Goal: Transaction & Acquisition: Purchase product/service

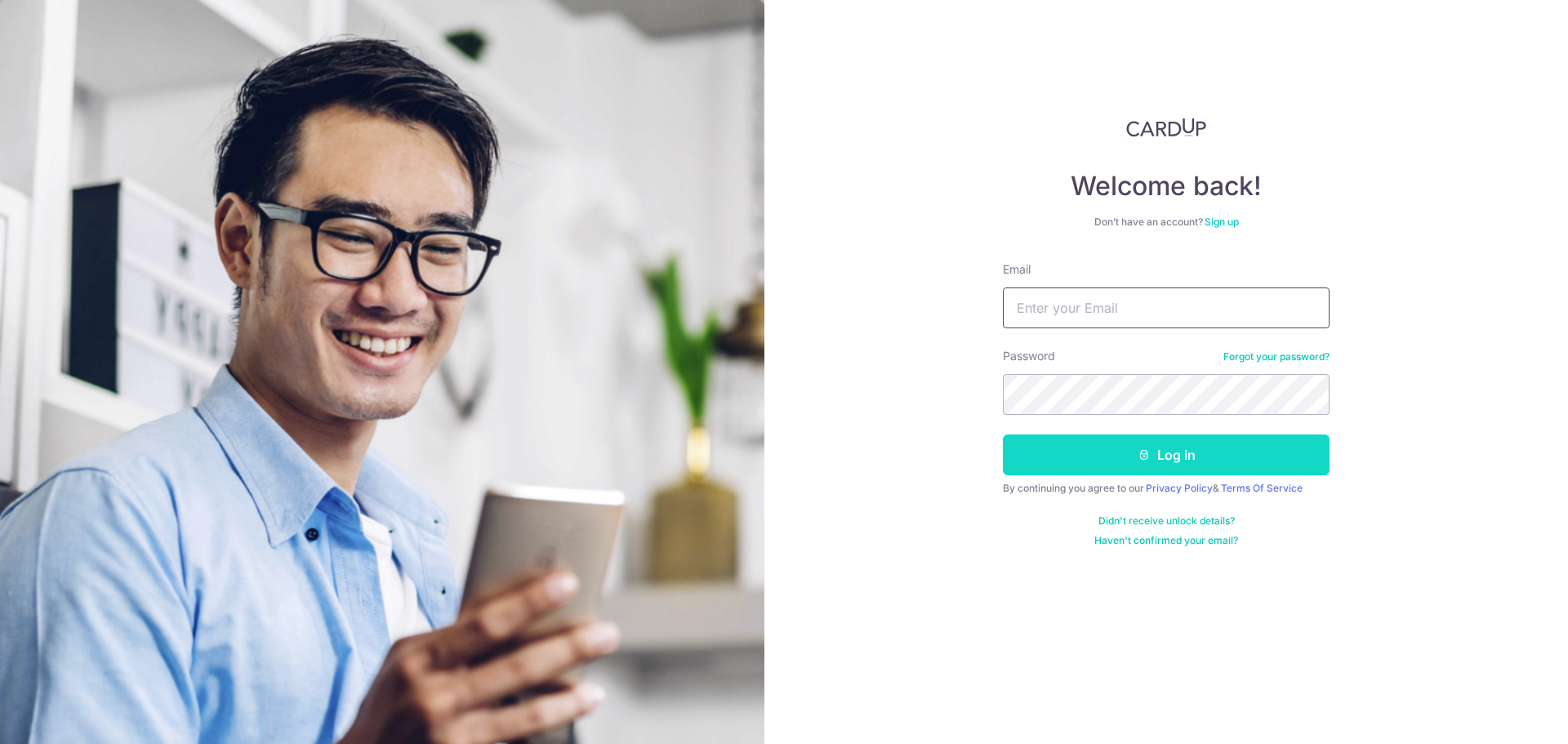
type input "sjgoh@hotmail.sg"
click at [1179, 453] on button "Log in" at bounding box center [1166, 454] width 326 height 41
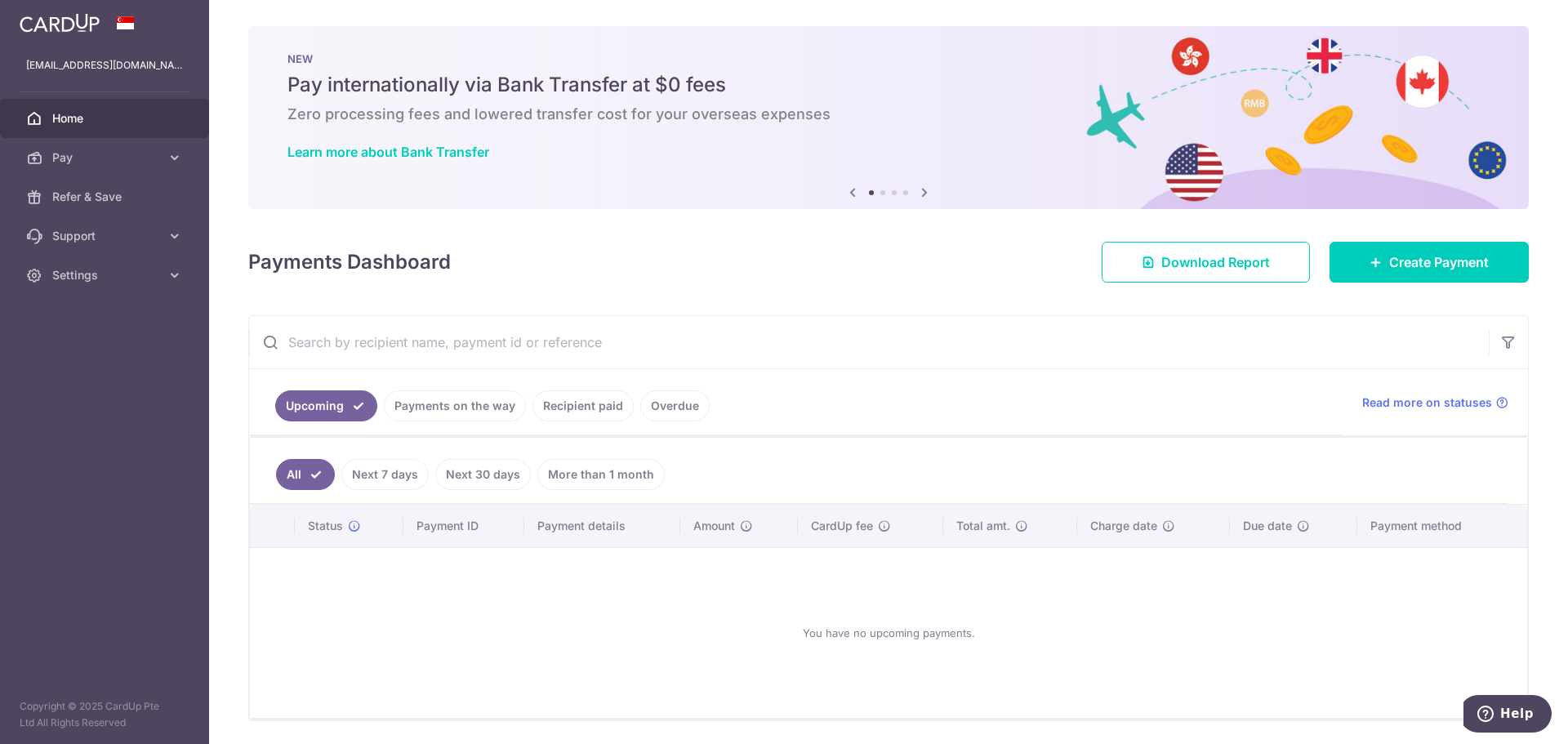
click at [575, 397] on link "Recipient paid" at bounding box center [583, 405] width 101 height 31
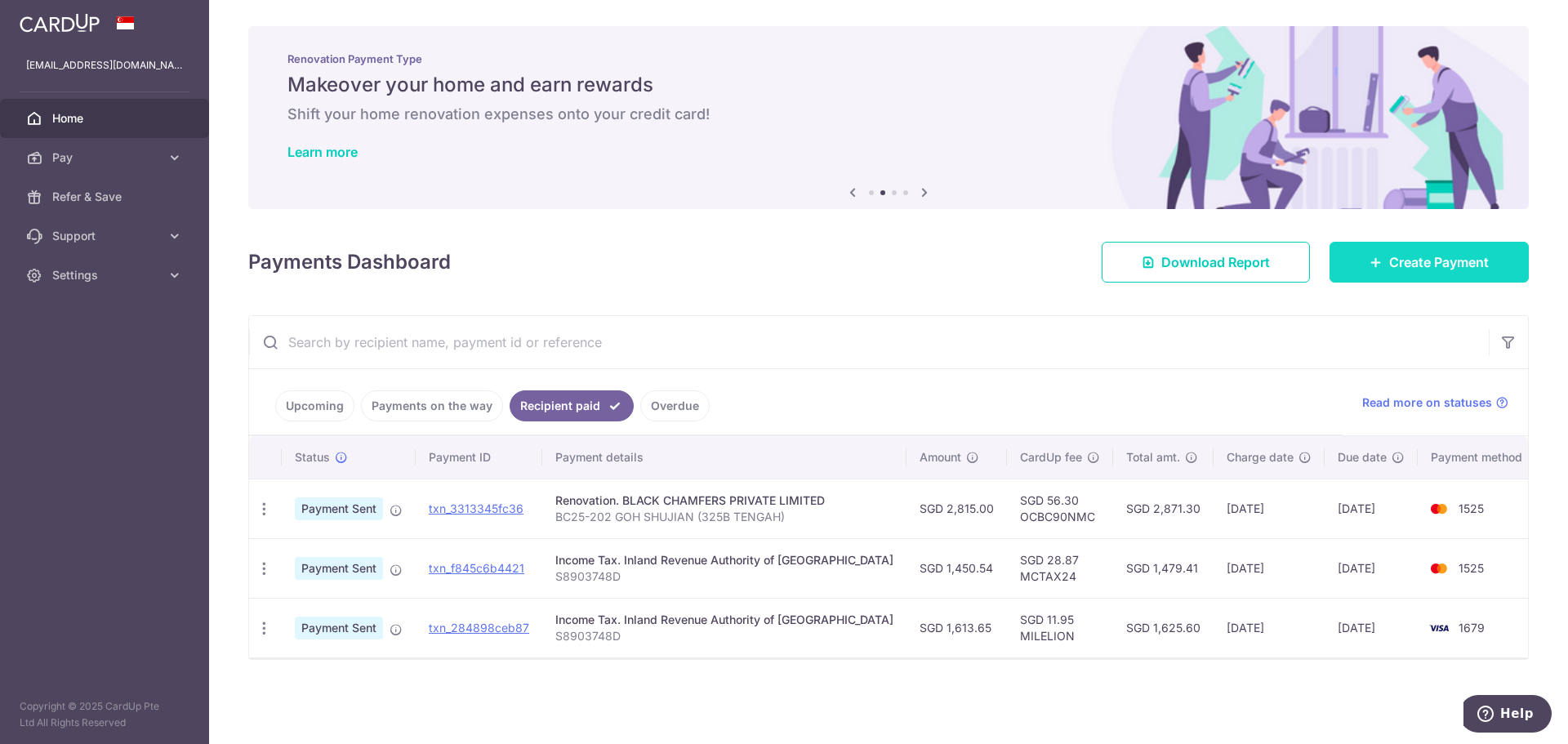
click at [1467, 272] on link "Create Payment" at bounding box center [1428, 261] width 199 height 41
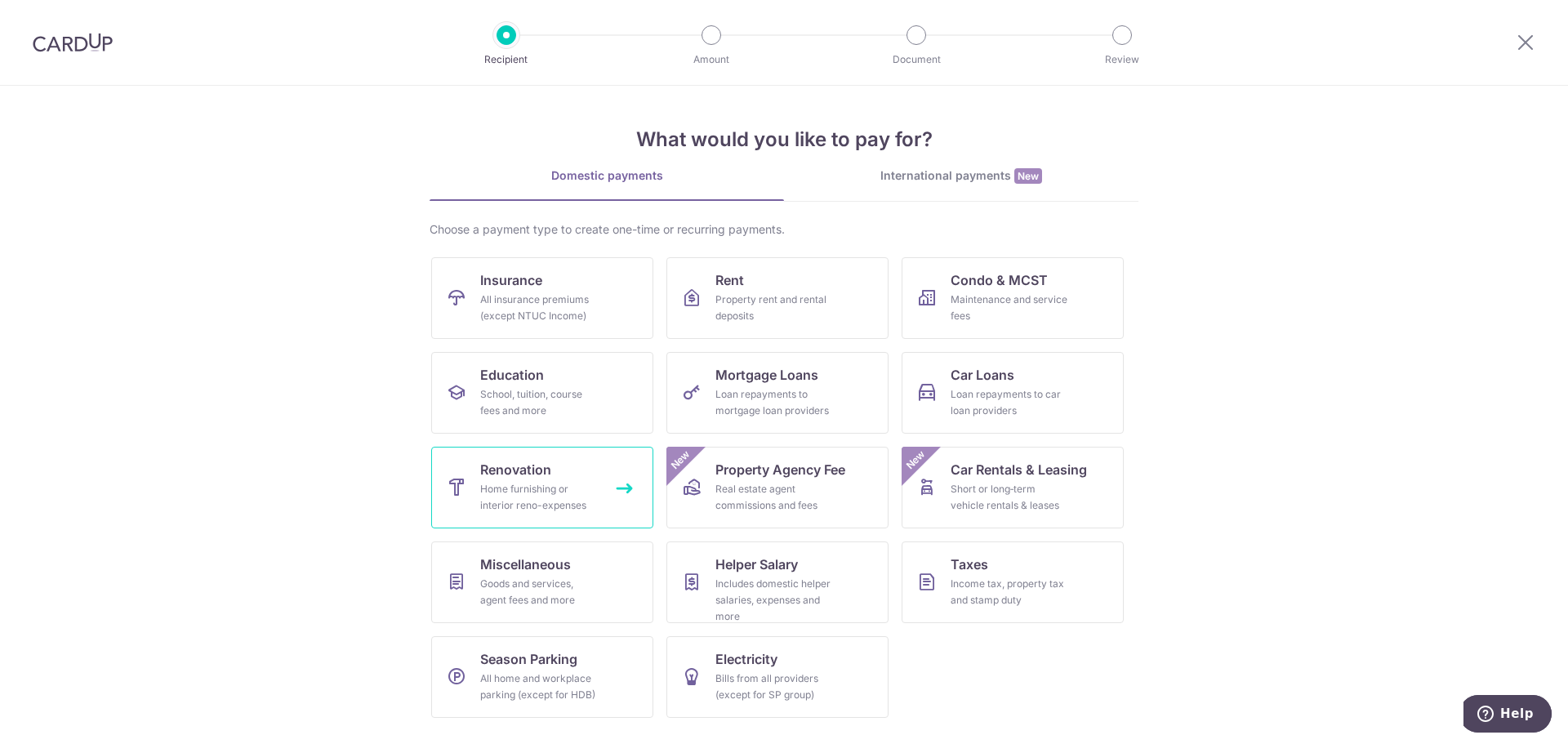
click at [513, 471] on span "Renovation" at bounding box center [515, 469] width 71 height 19
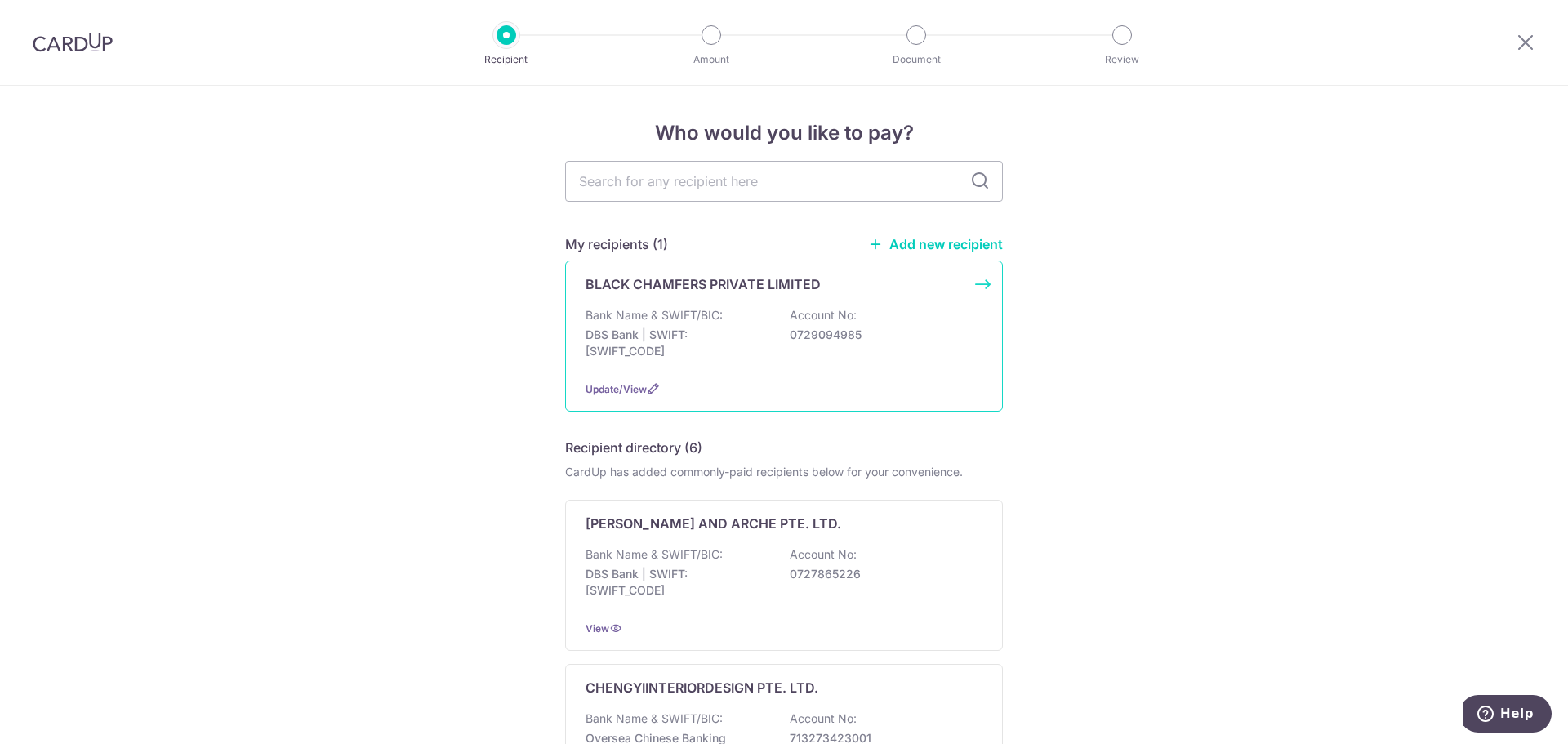
click at [743, 326] on div "Bank Name & SWIFT/BIC: DBS Bank | SWIFT: [SWIFT_CODE] Account No: 0729094985" at bounding box center [784, 337] width 397 height 61
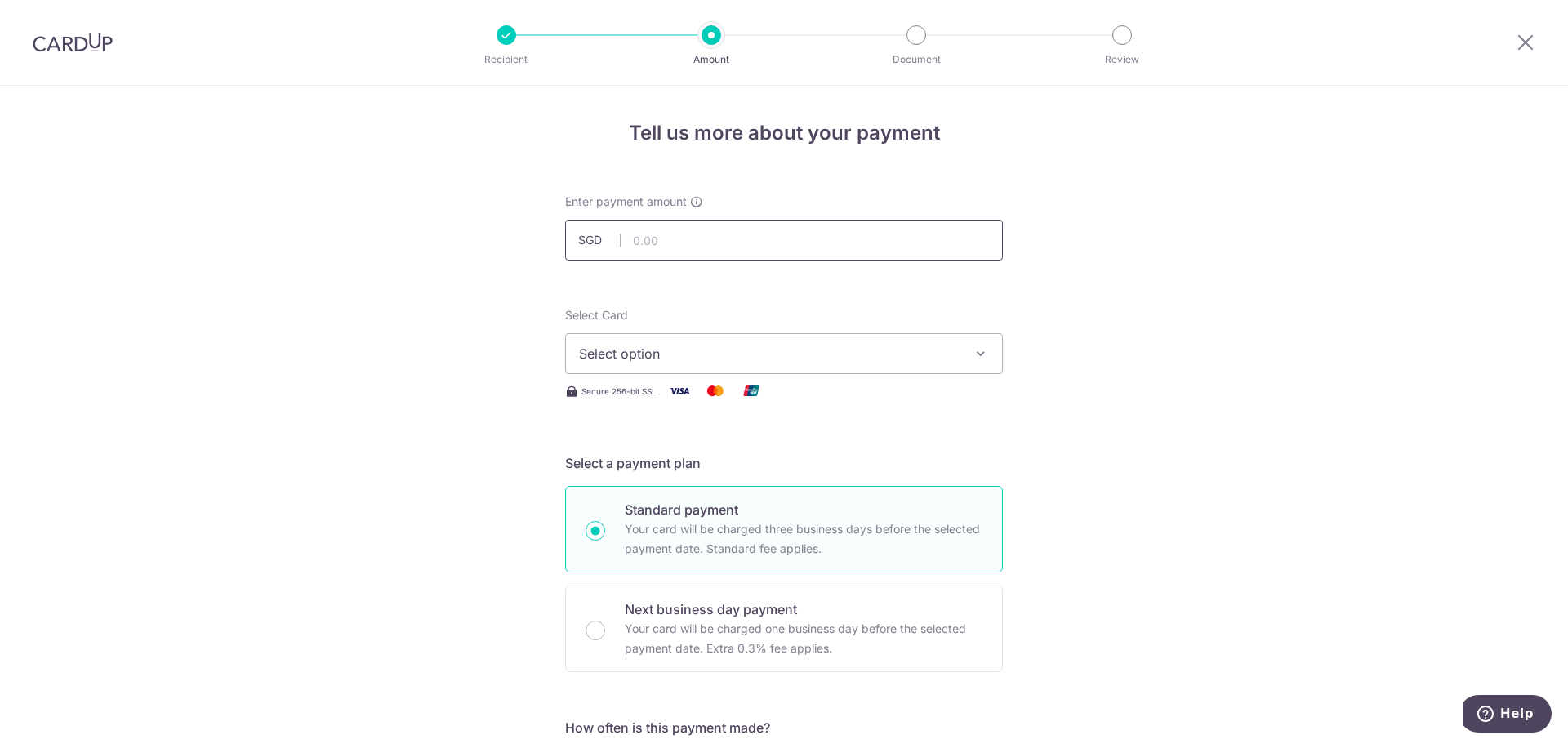
click at [778, 233] on input "text" at bounding box center [784, 240] width 438 height 41
drag, startPoint x: 778, startPoint y: 233, endPoint x: 594, endPoint y: 236, distance: 184.0
click at [594, 236] on div "SGD 11000" at bounding box center [784, 240] width 438 height 41
type input "10,000.00"
drag, startPoint x: 839, startPoint y: 372, endPoint x: 845, endPoint y: 354, distance: 19.0
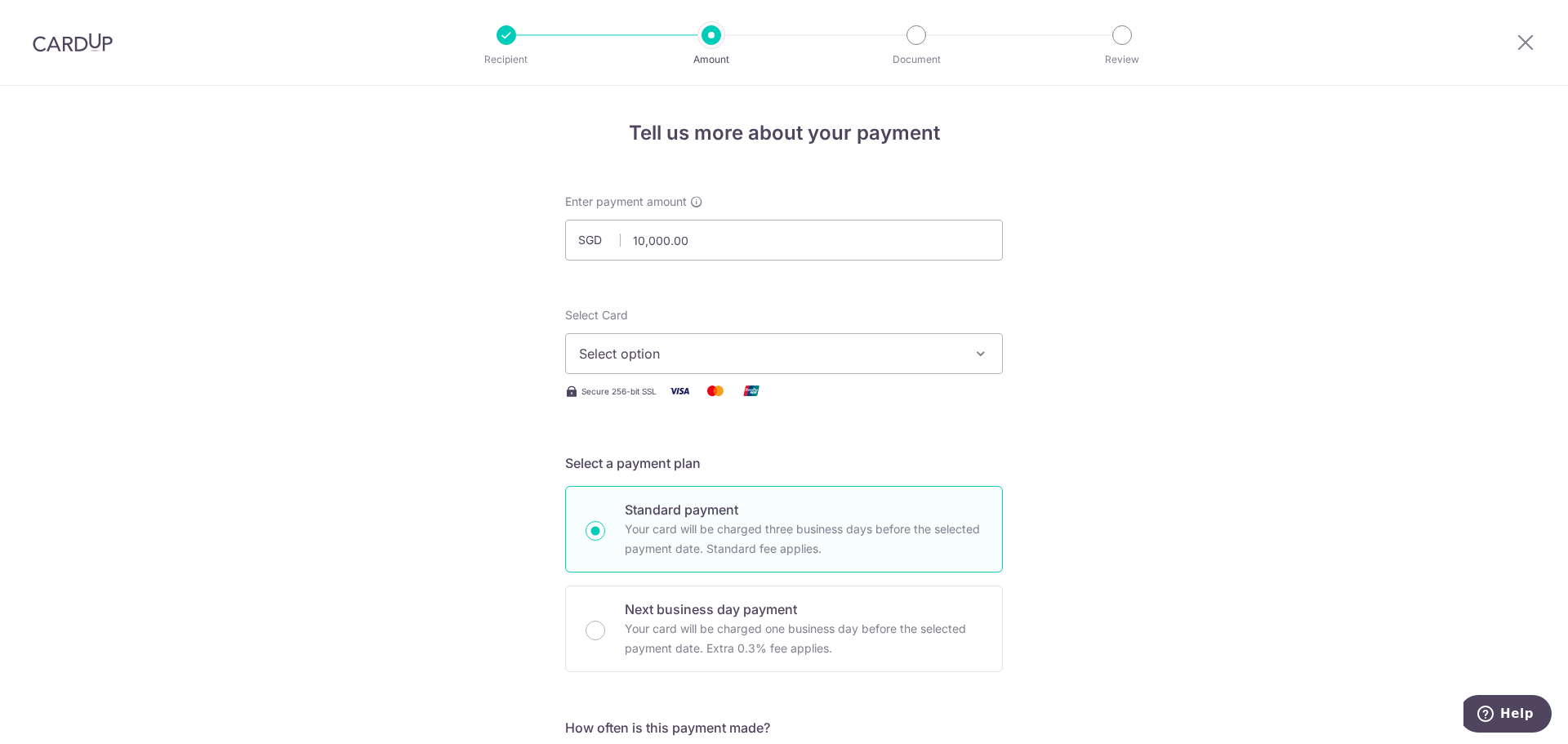
click at [840, 365] on button "Select option" at bounding box center [784, 354] width 438 height 41
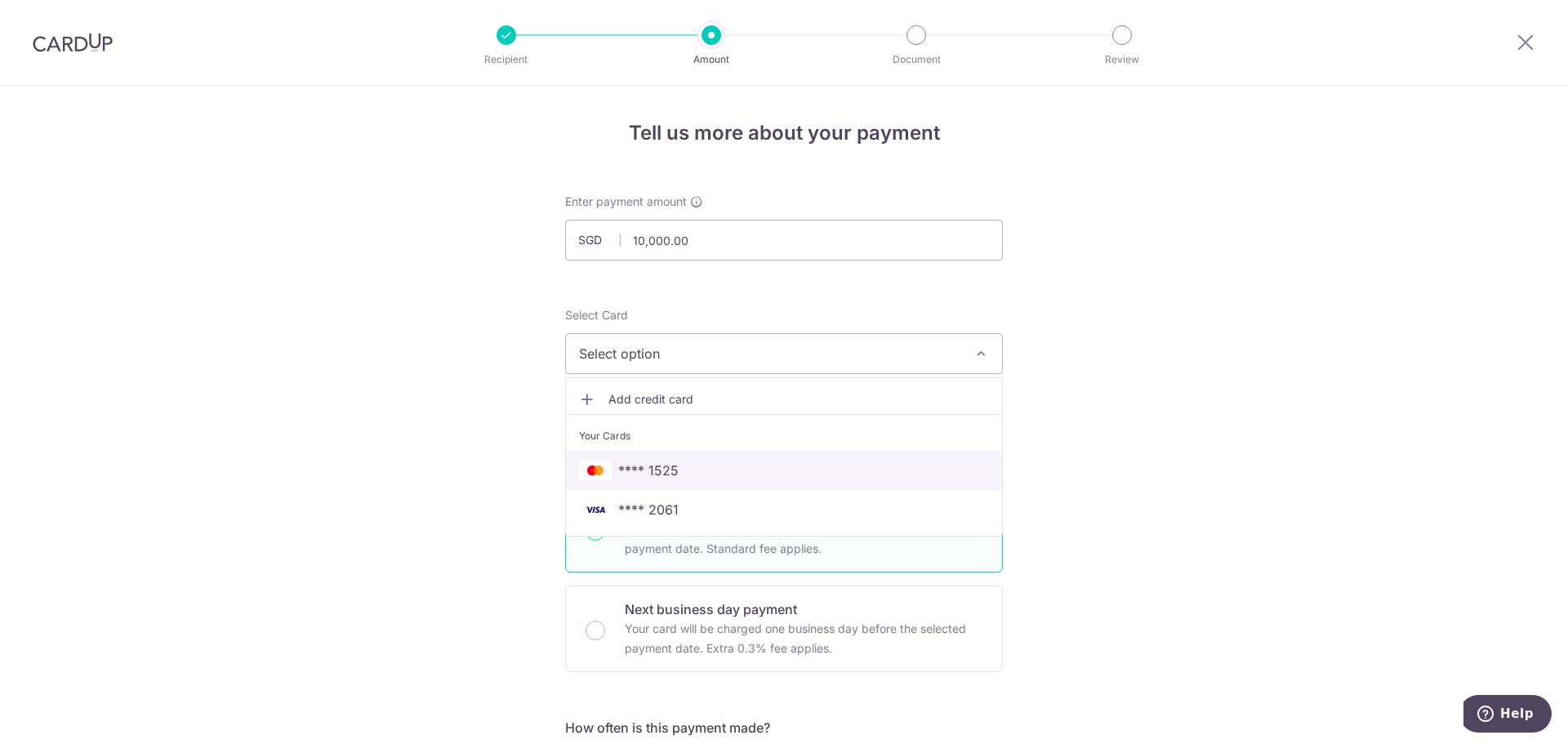
click at [841, 485] on link "**** 1525" at bounding box center [784, 470] width 436 height 39
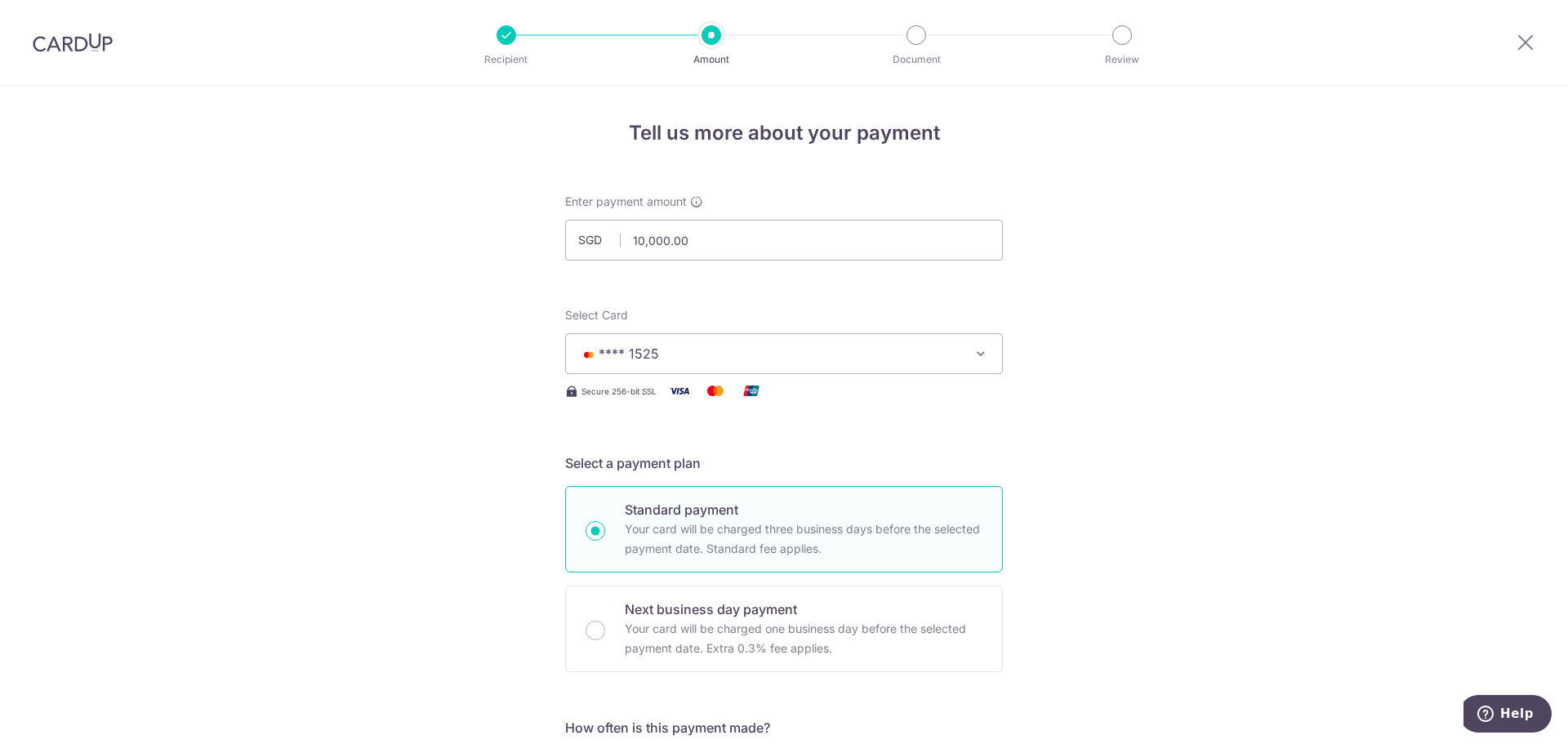
click at [864, 361] on span "**** 1525" at bounding box center [770, 354] width 381 height 19
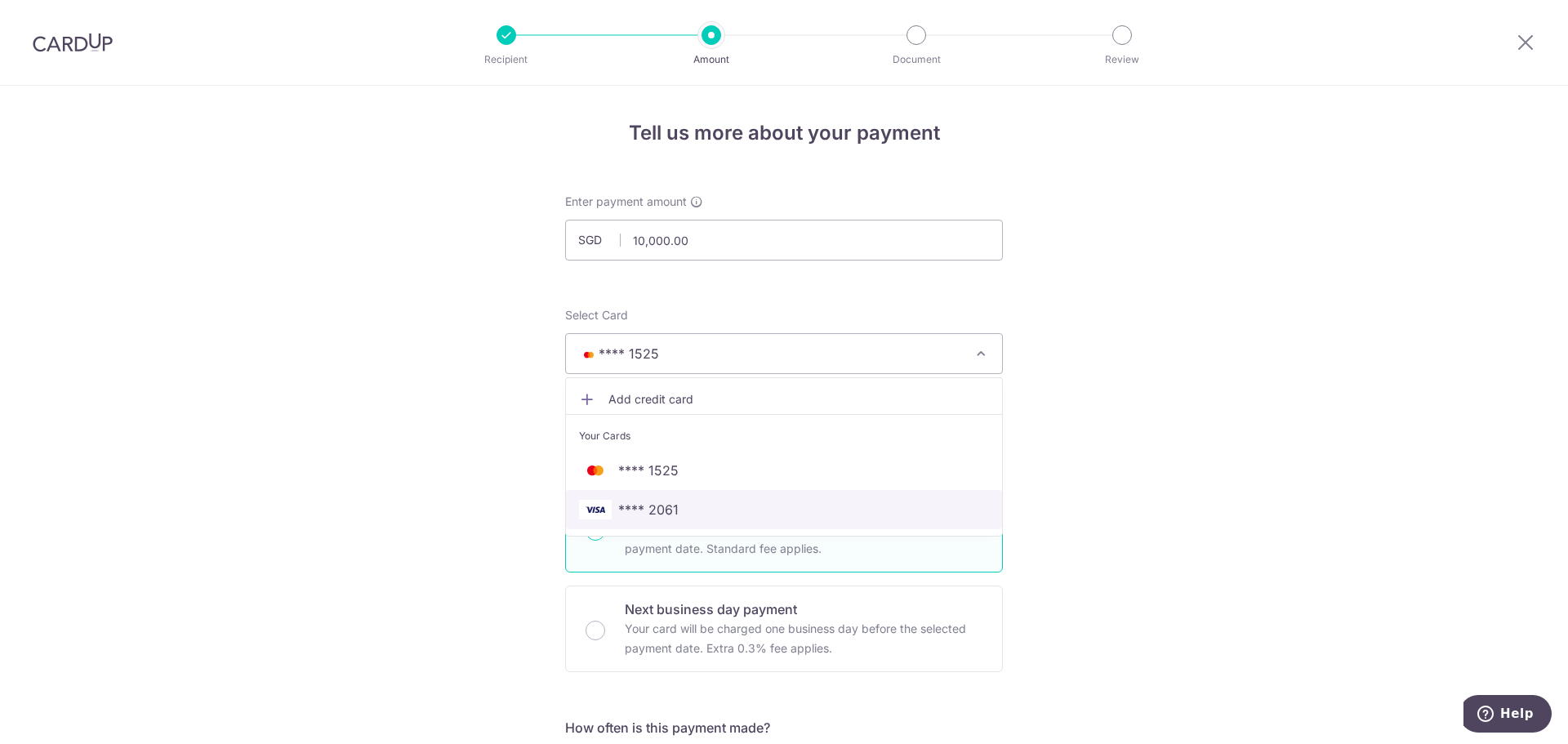
click at [882, 510] on span "**** 2061" at bounding box center [784, 509] width 410 height 19
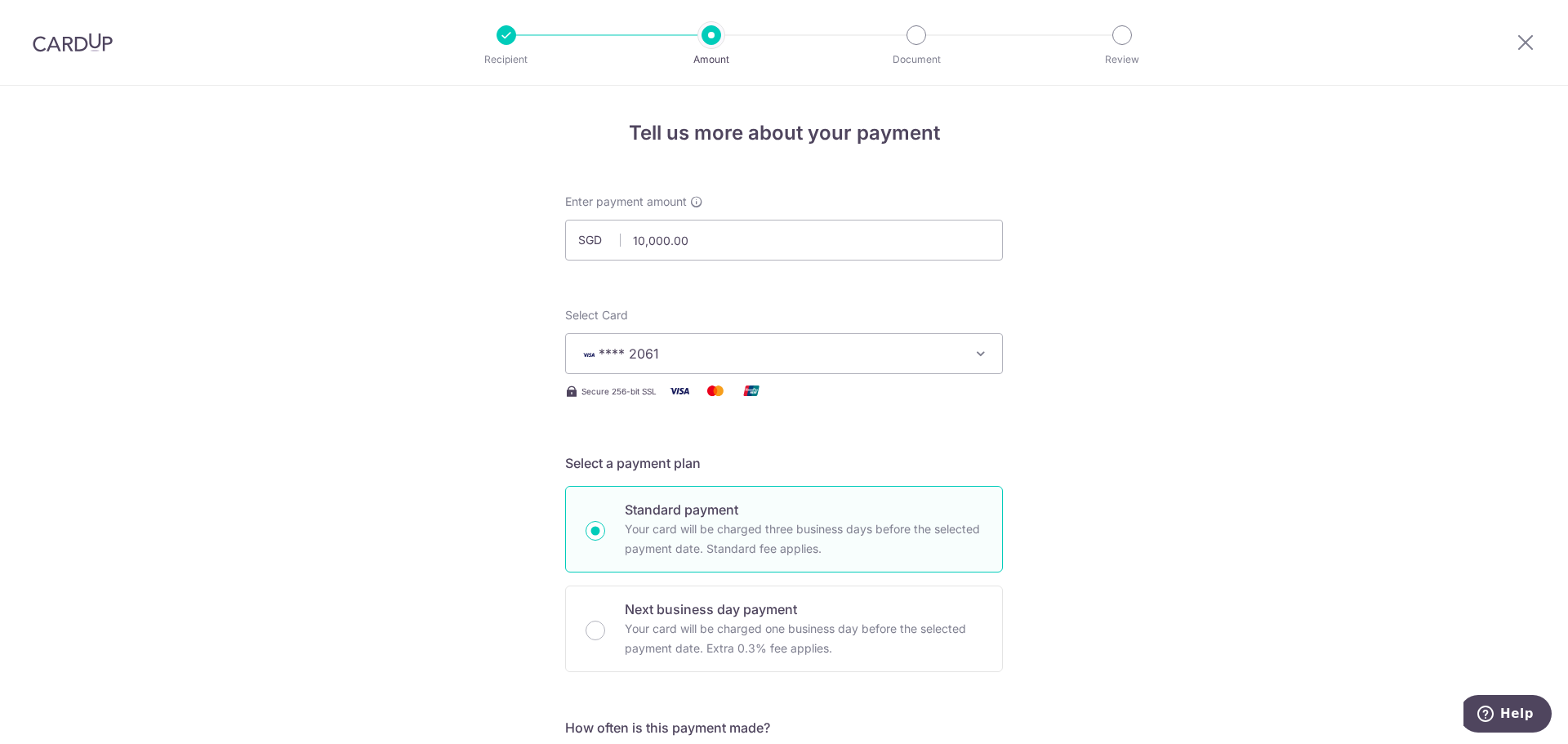
click at [54, 45] on img at bounding box center [72, 42] width 80 height 19
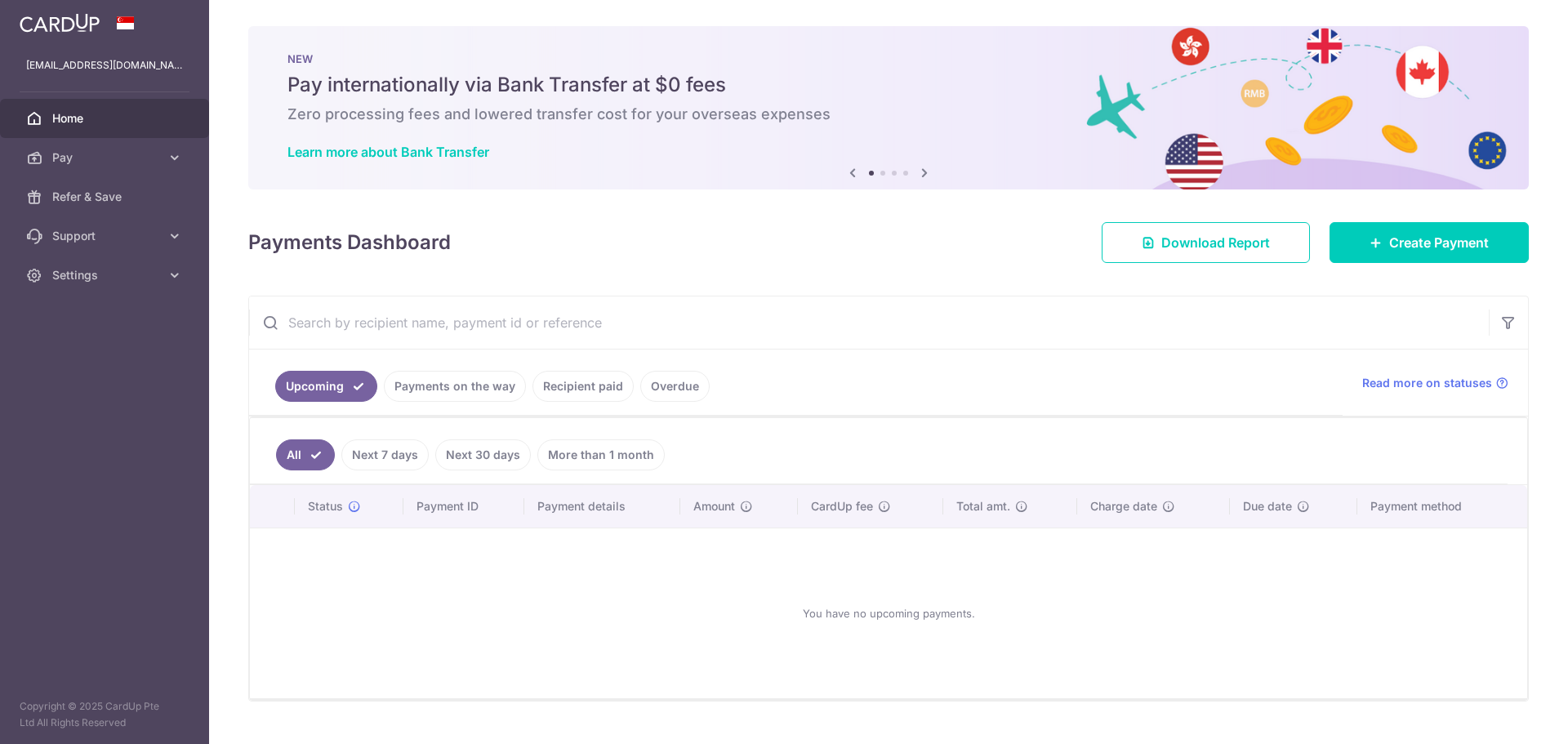
click at [81, 31] on img at bounding box center [59, 23] width 80 height 19
click at [49, 23] on img at bounding box center [59, 23] width 80 height 19
